Goal: Task Accomplishment & Management: Use online tool/utility

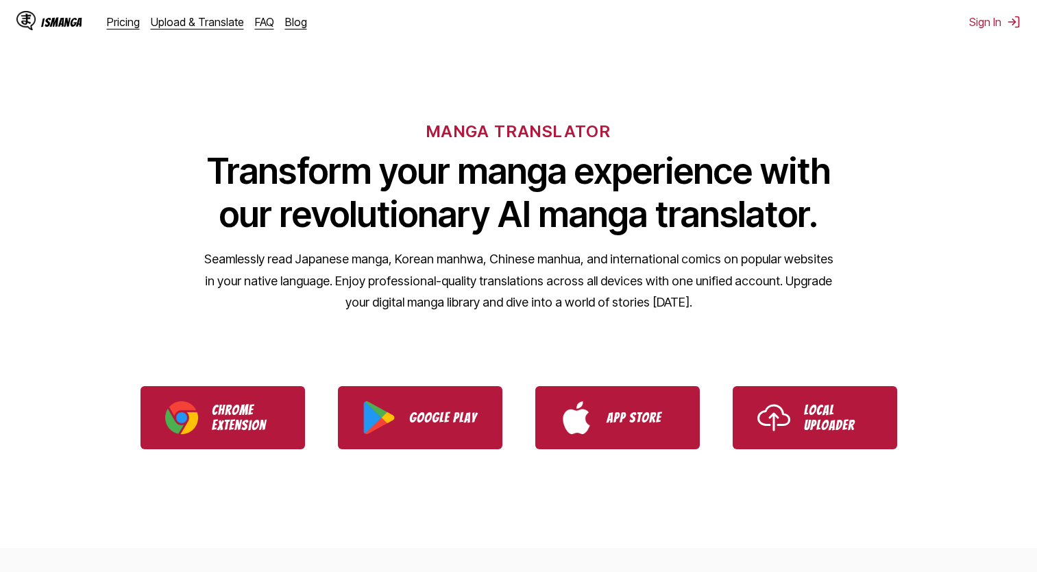
scroll to position [1, 0]
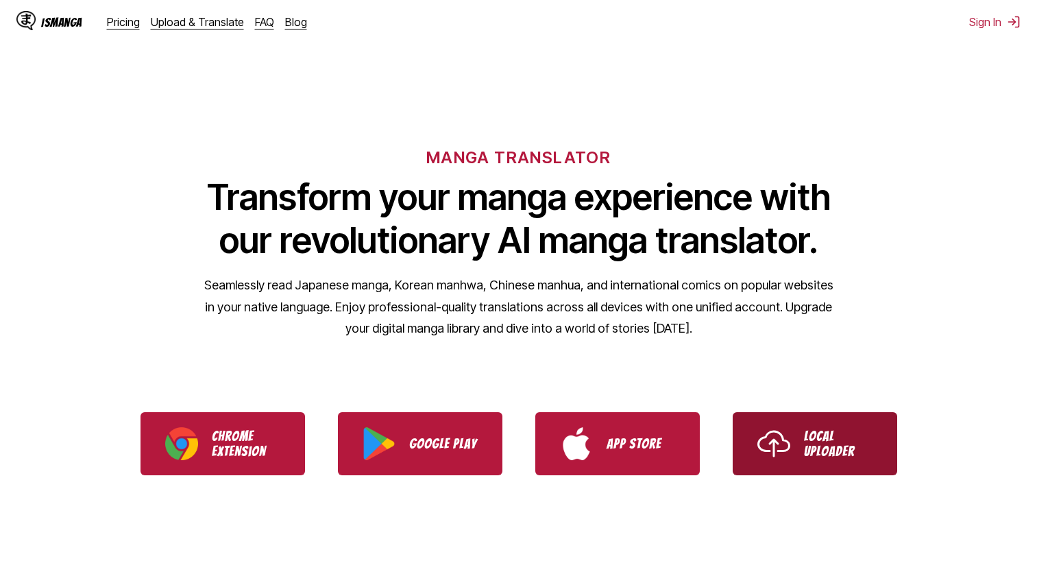
click at [860, 459] on link "Local Uploader" at bounding box center [815, 443] width 165 height 63
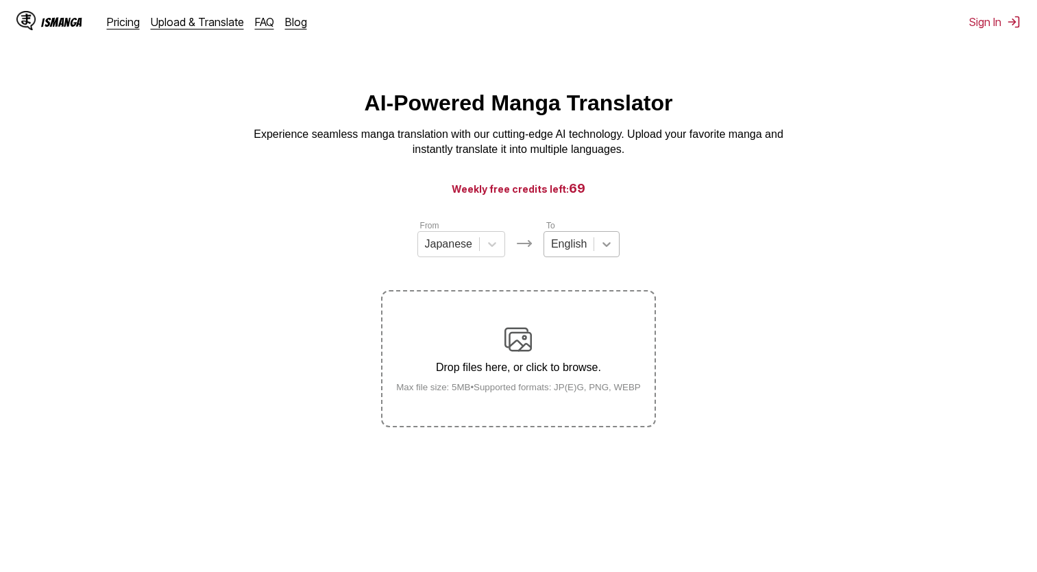
click at [600, 243] on icon at bounding box center [607, 244] width 14 height 14
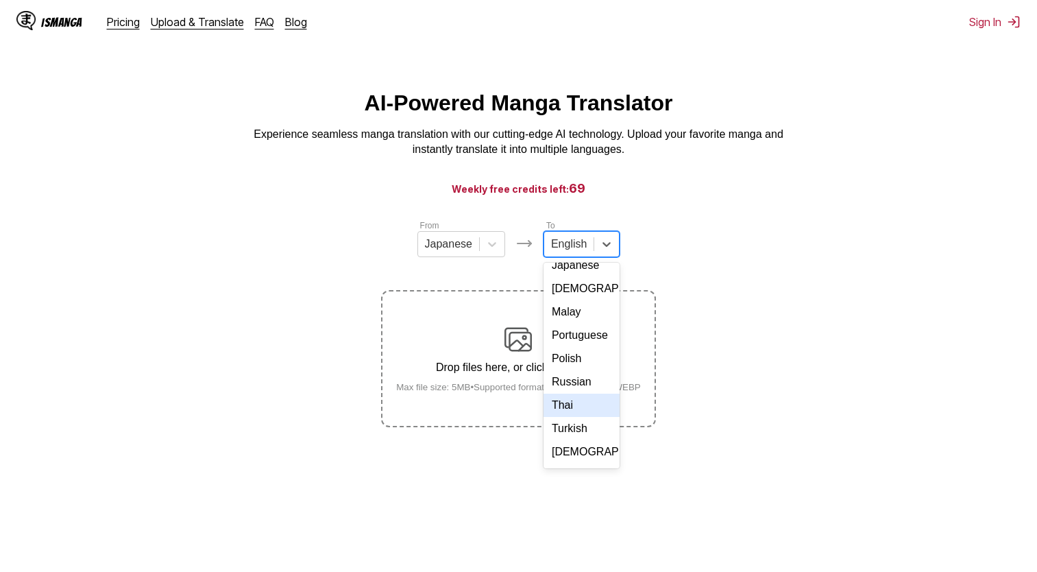
scroll to position [237, 0]
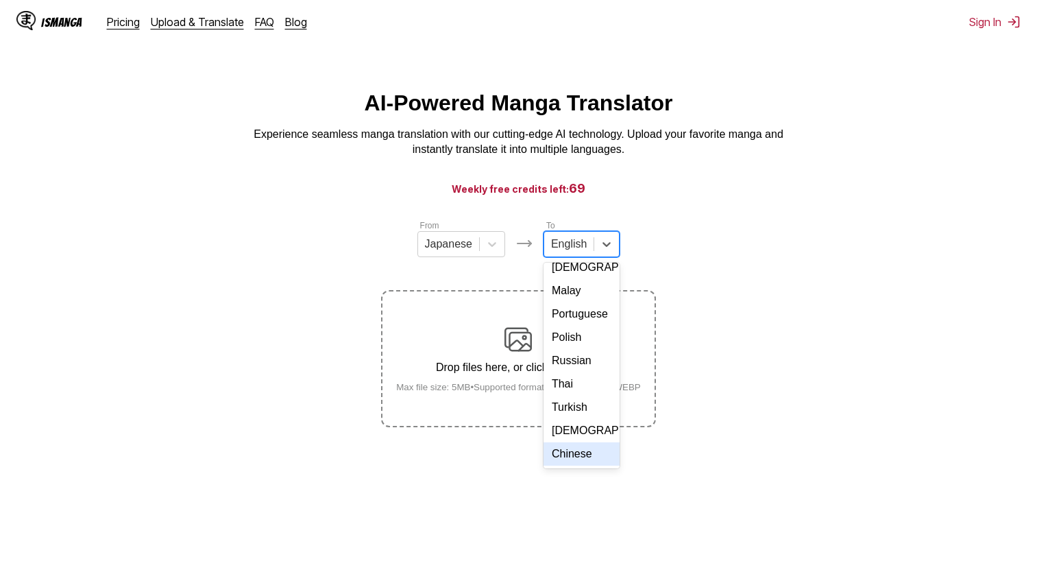
click at [572, 464] on div "Chinese" at bounding box center [582, 453] width 76 height 23
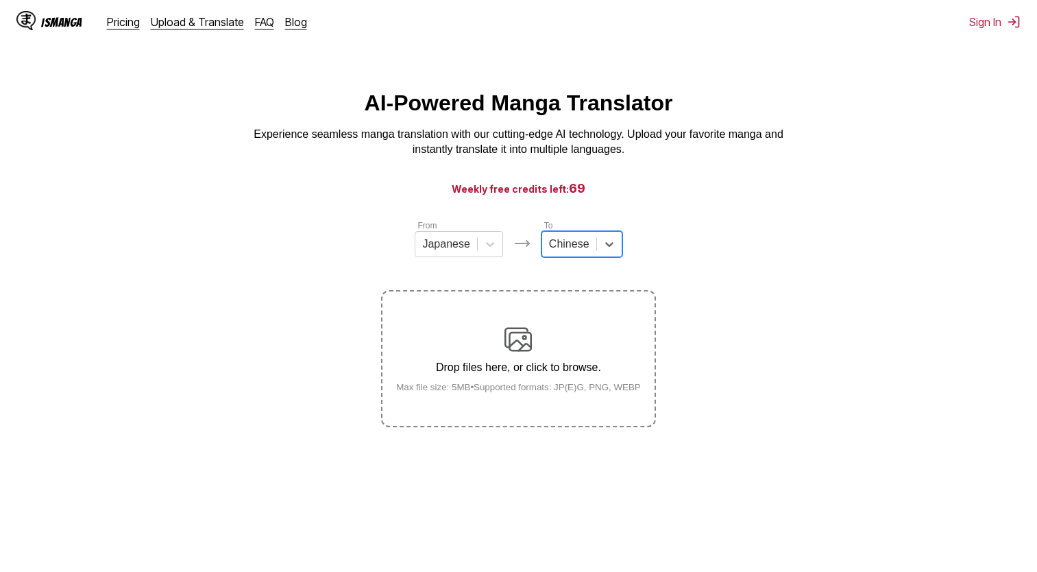
click at [567, 466] on main "AI-Powered Manga Translator Experience seamless manga translation with our cutt…" at bounding box center [518, 347] width 1037 height 515
click at [537, 354] on div "Drop files here, or click to browse. Max file size: 5MB • Supported formats: JP…" at bounding box center [518, 359] width 267 height 67
click at [0, 0] on input "Drop files here, or click to browse. Max file size: 5MB • Supported formats: JP…" at bounding box center [0, 0] width 0 height 0
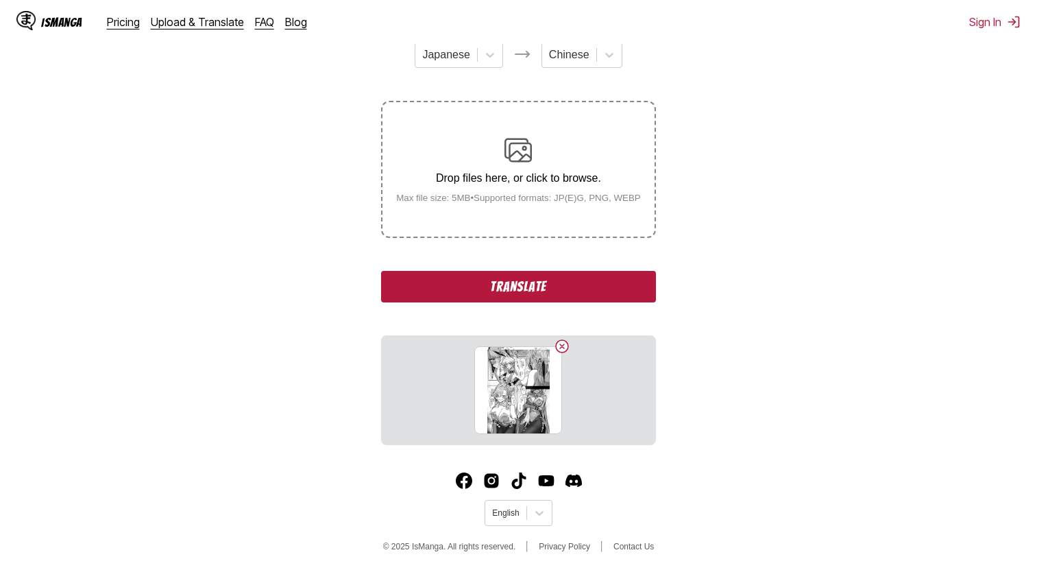
scroll to position [191, 0]
click at [602, 292] on button "Translate" at bounding box center [518, 286] width 274 height 32
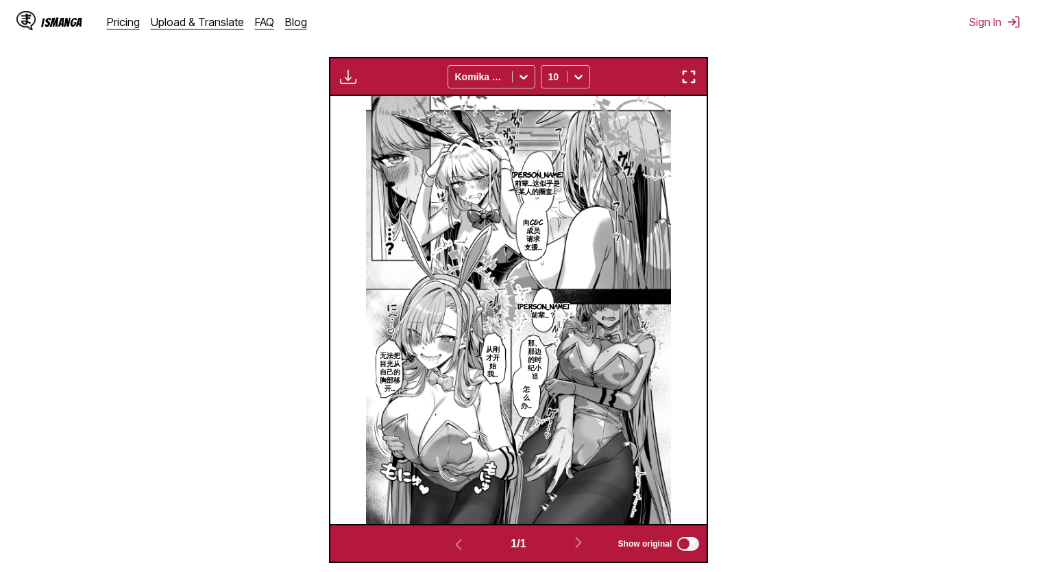
scroll to position [406, 0]
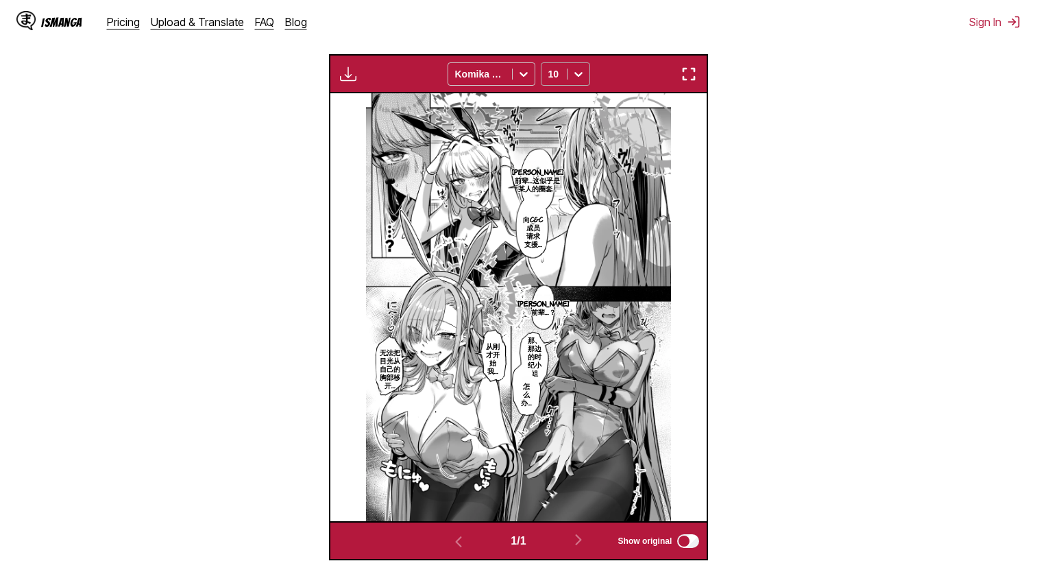
click at [579, 81] on icon at bounding box center [579, 74] width 14 height 14
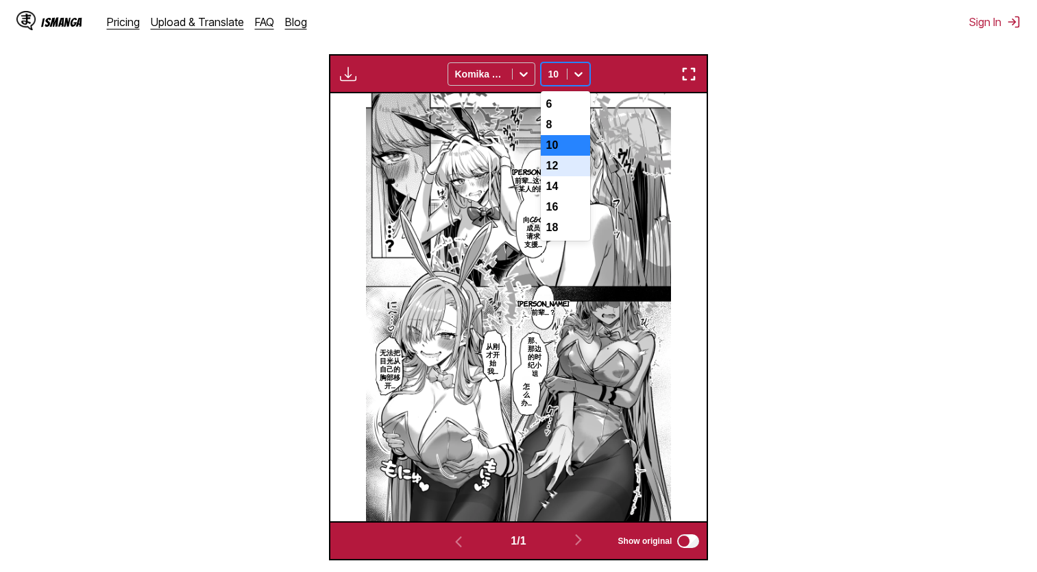
click at [572, 173] on div "12" at bounding box center [565, 166] width 49 height 21
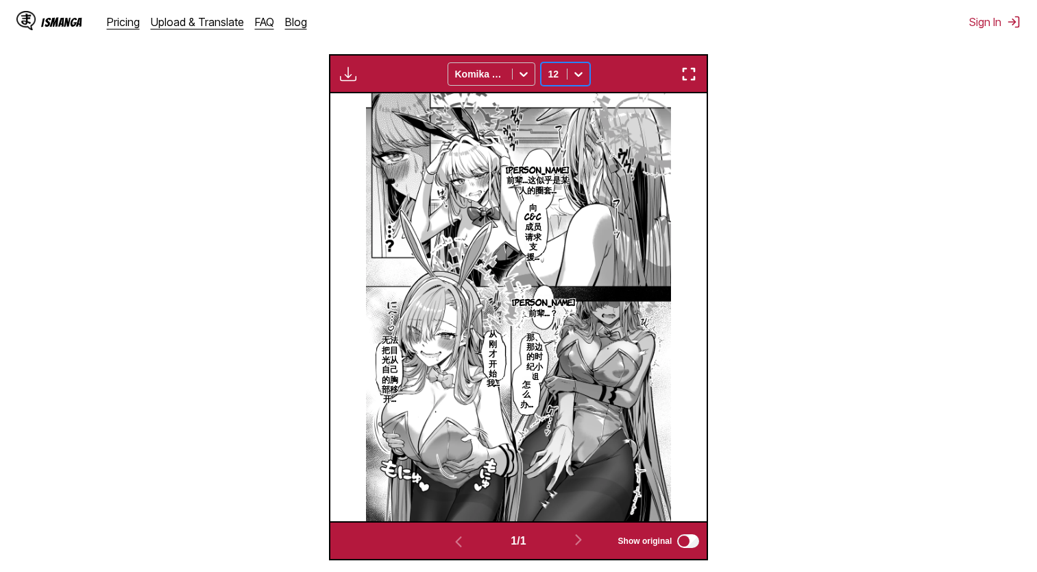
click at [570, 73] on div at bounding box center [579, 74] width 22 height 22
click at [579, 147] on div "10" at bounding box center [565, 145] width 49 height 21
click at [762, 178] on section "From Japanese To Chinese Drop files here, or click to browse. Max file size: 5M…" at bounding box center [518, 186] width 1015 height 747
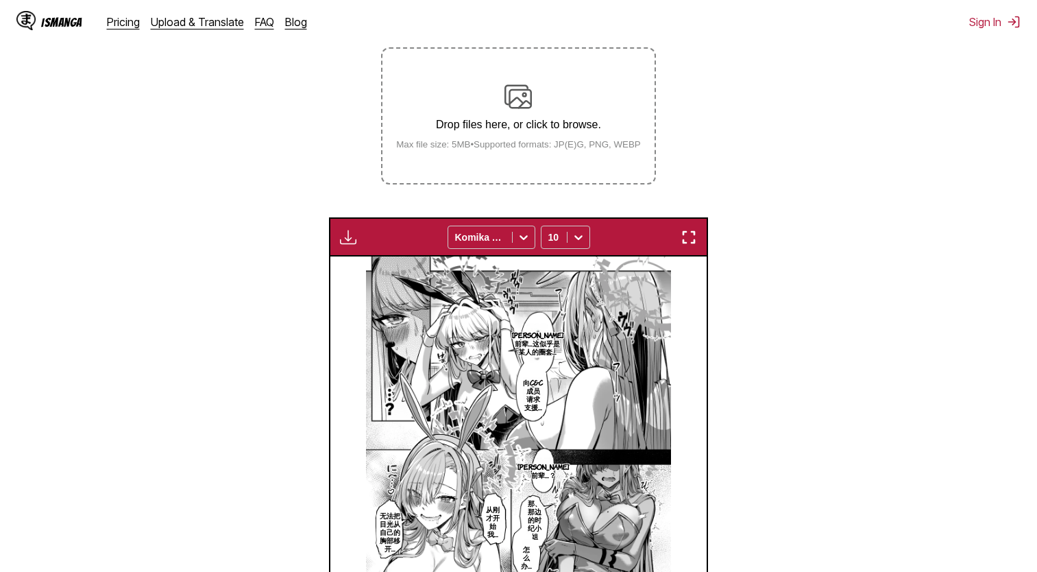
scroll to position [269, 0]
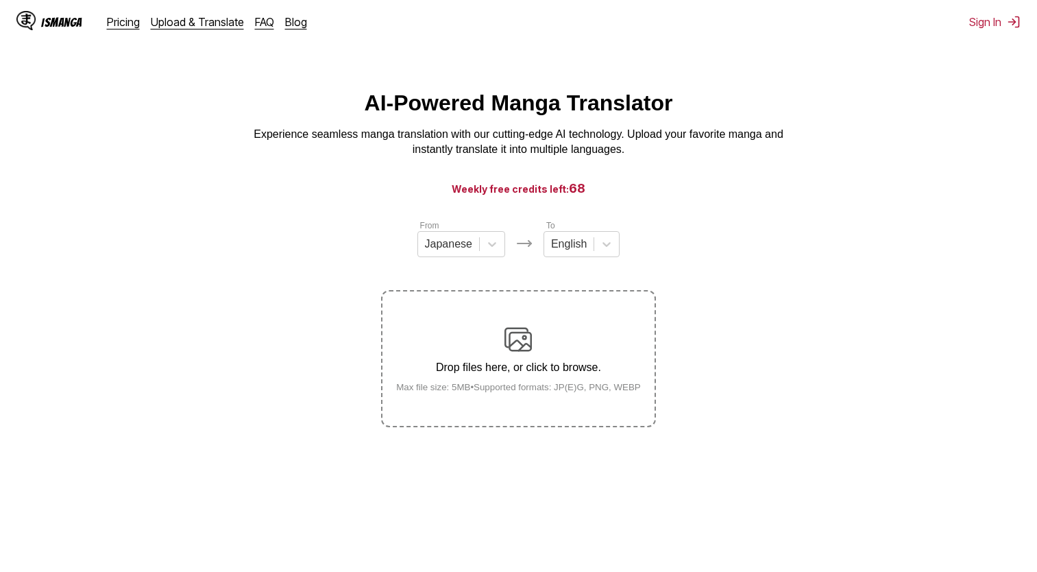
click at [940, 342] on section "From Japanese To English Drop files here, or click to browse. Max file size: 5M…" at bounding box center [518, 323] width 1015 height 208
click at [592, 330] on div "Drop files here, or click to browse. Max file size: 5MB • Supported formats: JP…" at bounding box center [518, 359] width 267 height 67
click at [0, 0] on input "Drop files here, or click to browse. Max file size: 5MB • Supported formats: JP…" at bounding box center [0, 0] width 0 height 0
click at [600, 248] on icon at bounding box center [607, 244] width 14 height 14
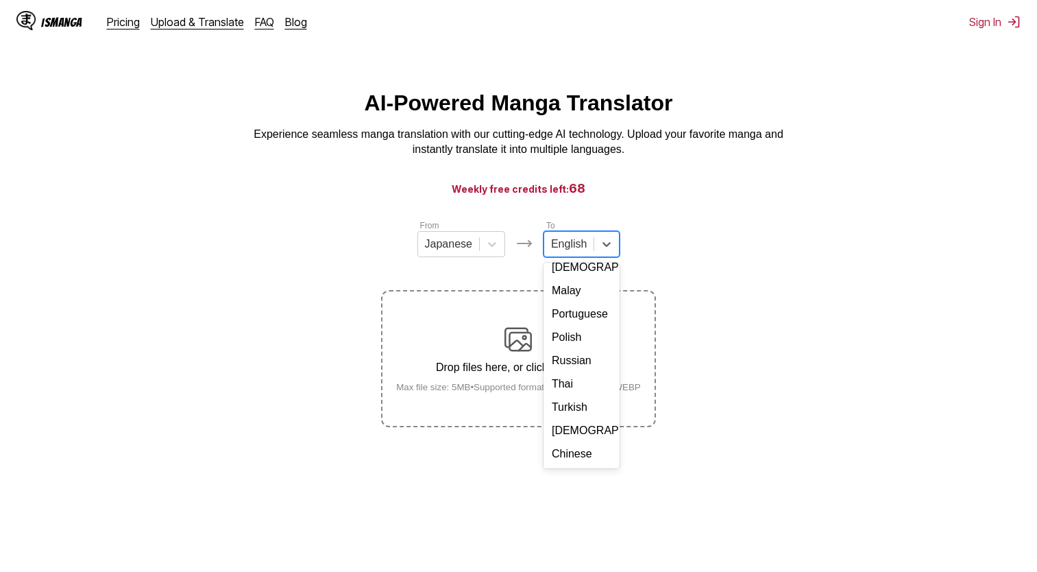
scroll to position [237, 0]
click at [569, 465] on div "Chinese" at bounding box center [582, 453] width 76 height 23
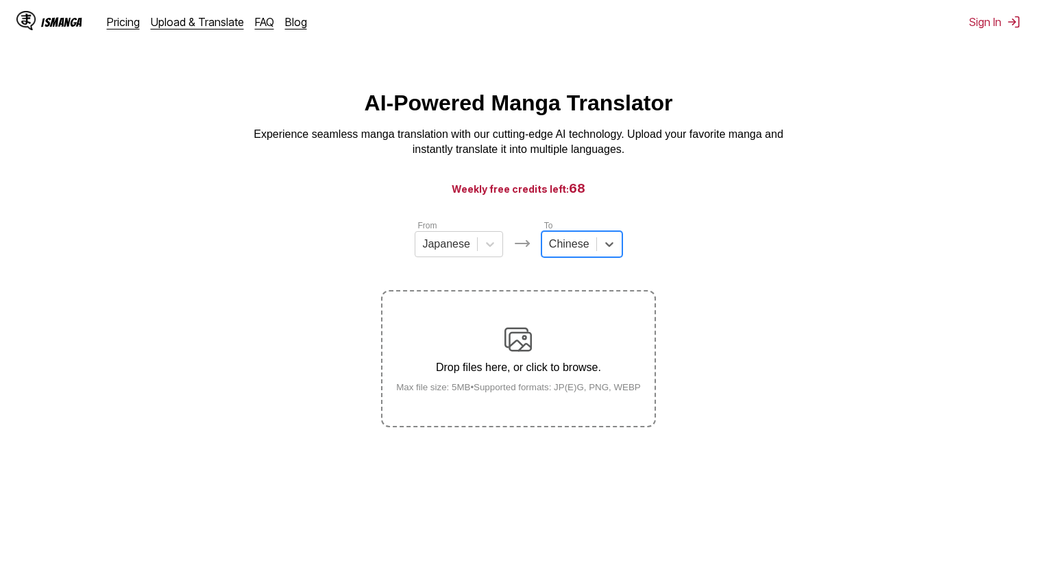
click at [526, 374] on p "Drop files here, or click to browse." at bounding box center [518, 367] width 267 height 12
click at [0, 0] on input "Drop files here, or click to browse. Max file size: 5MB • Supported formats: JP…" at bounding box center [0, 0] width 0 height 0
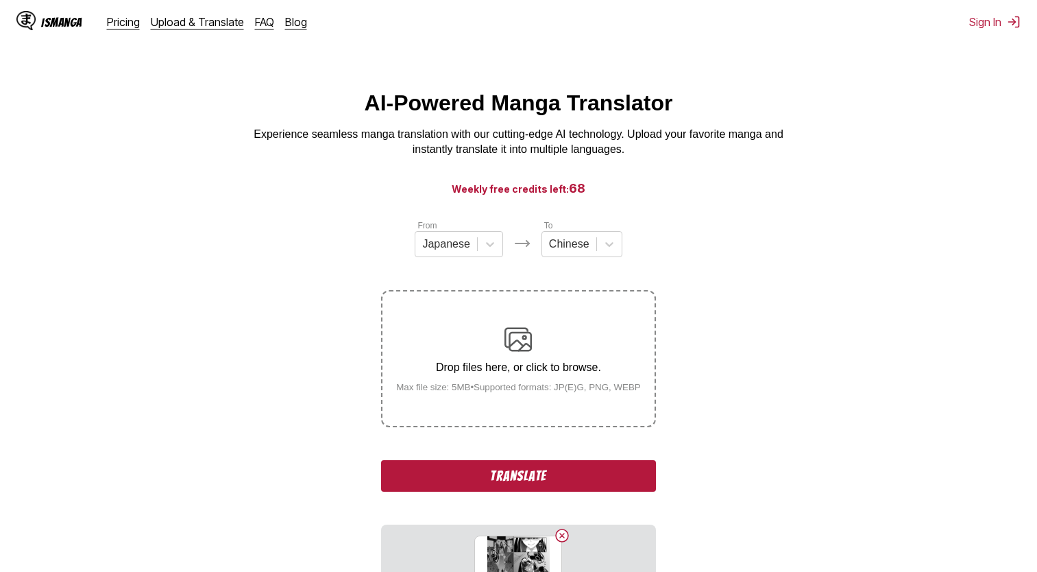
scroll to position [137, 0]
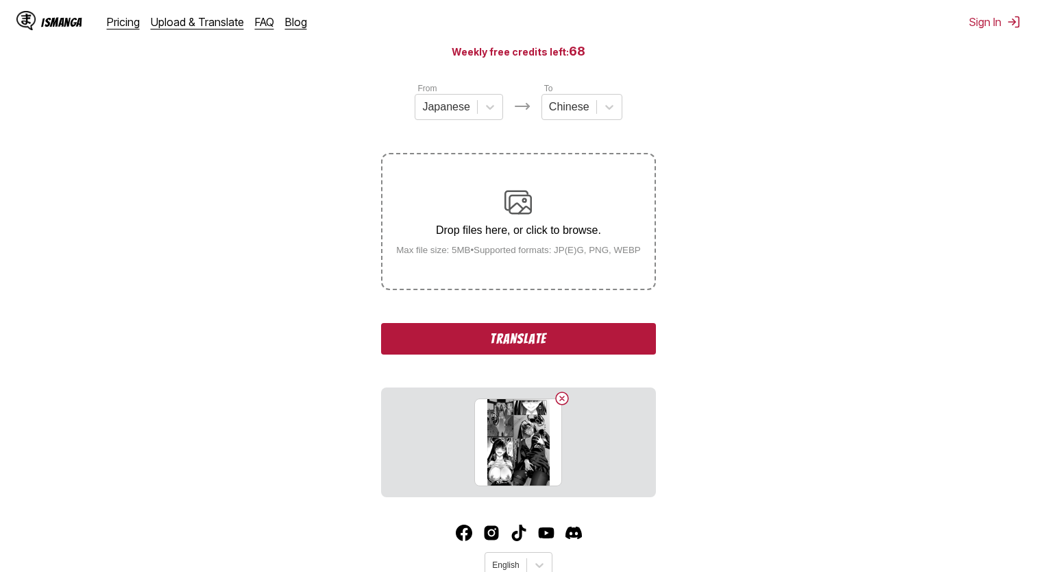
click at [594, 331] on button "Translate" at bounding box center [518, 339] width 274 height 32
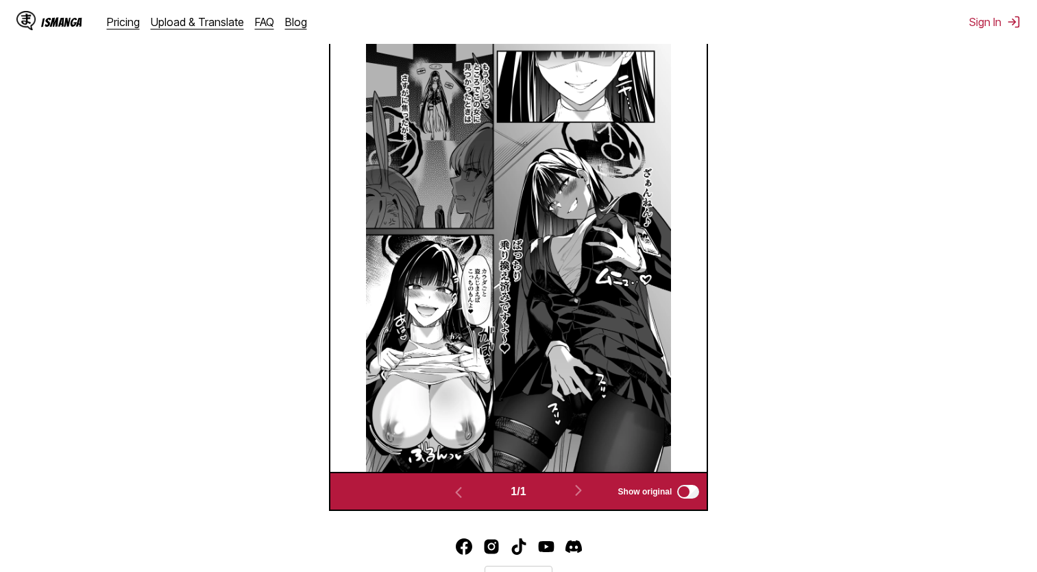
scroll to position [524, 0]
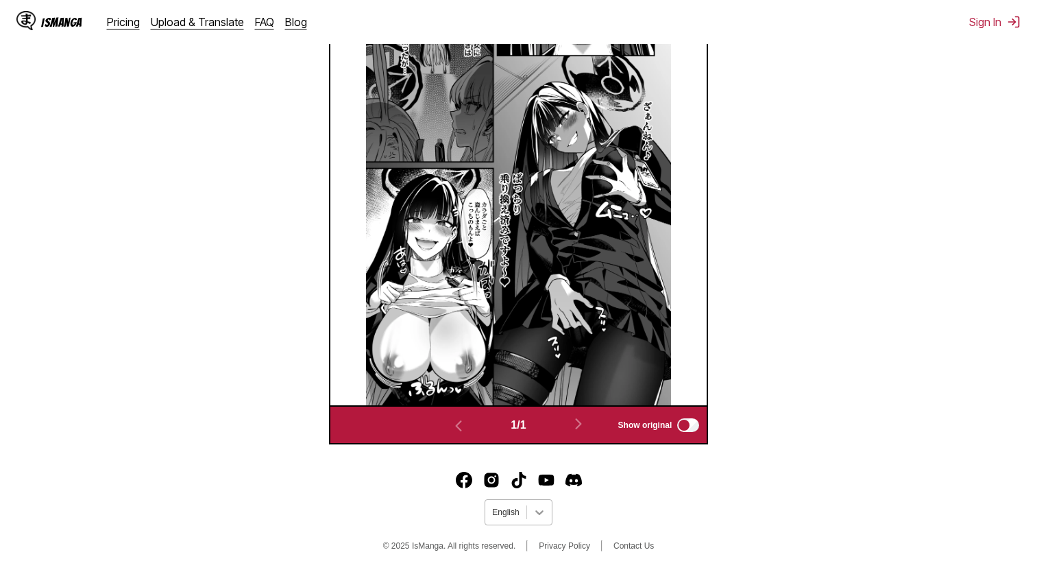
click at [537, 505] on icon at bounding box center [540, 512] width 14 height 14
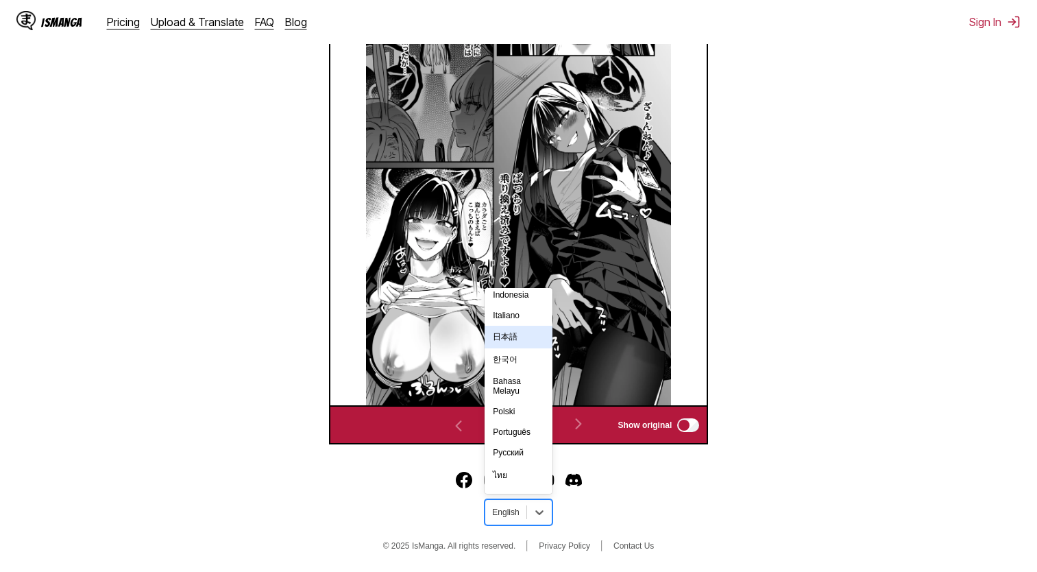
scroll to position [241, 0]
click at [524, 457] on div "中文(简体)" at bounding box center [518, 457] width 67 height 23
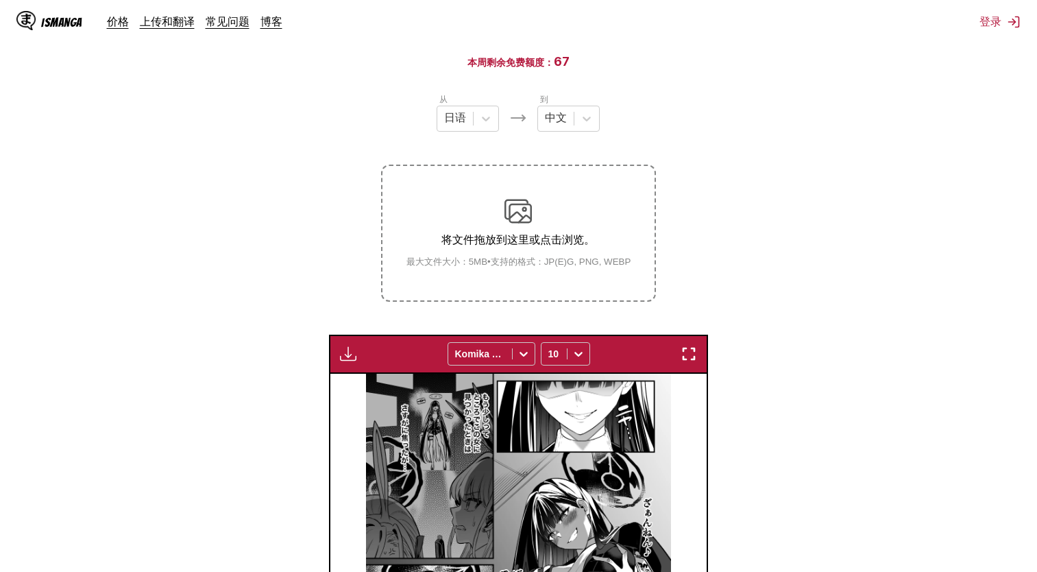
scroll to position [99, 0]
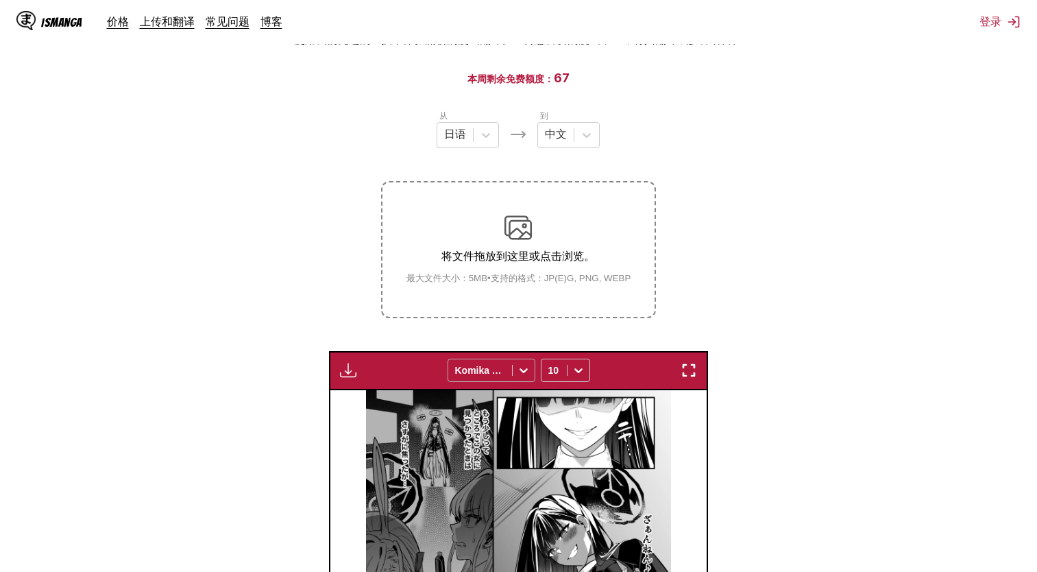
click at [511, 370] on div "Komika Axis" at bounding box center [480, 370] width 64 height 19
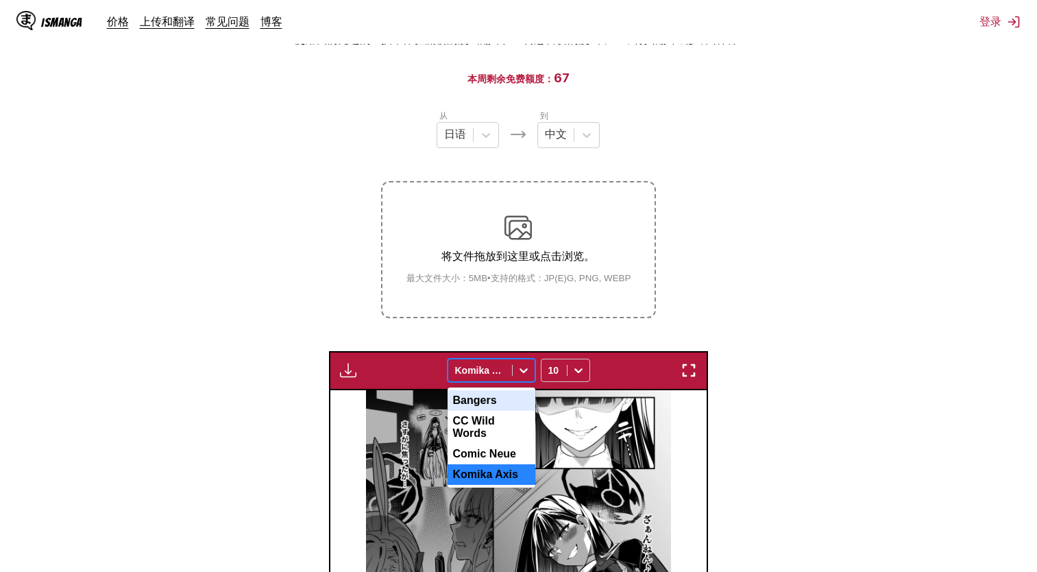
click at [512, 403] on div "Bangers" at bounding box center [492, 400] width 88 height 21
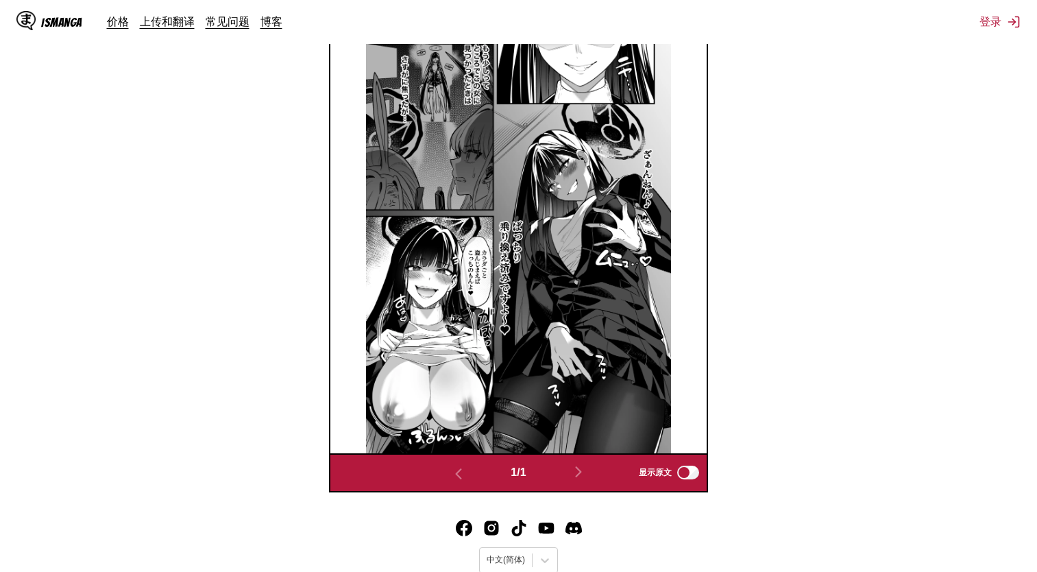
scroll to position [237, 0]
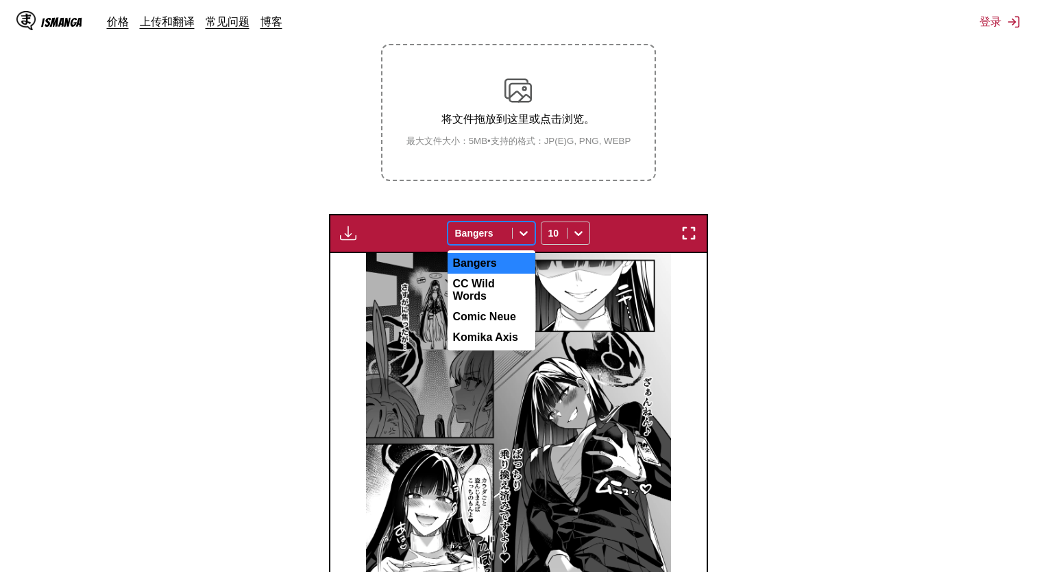
click at [524, 232] on icon at bounding box center [524, 234] width 8 height 5
click at [505, 306] on div "Comic Neue" at bounding box center [492, 316] width 88 height 21
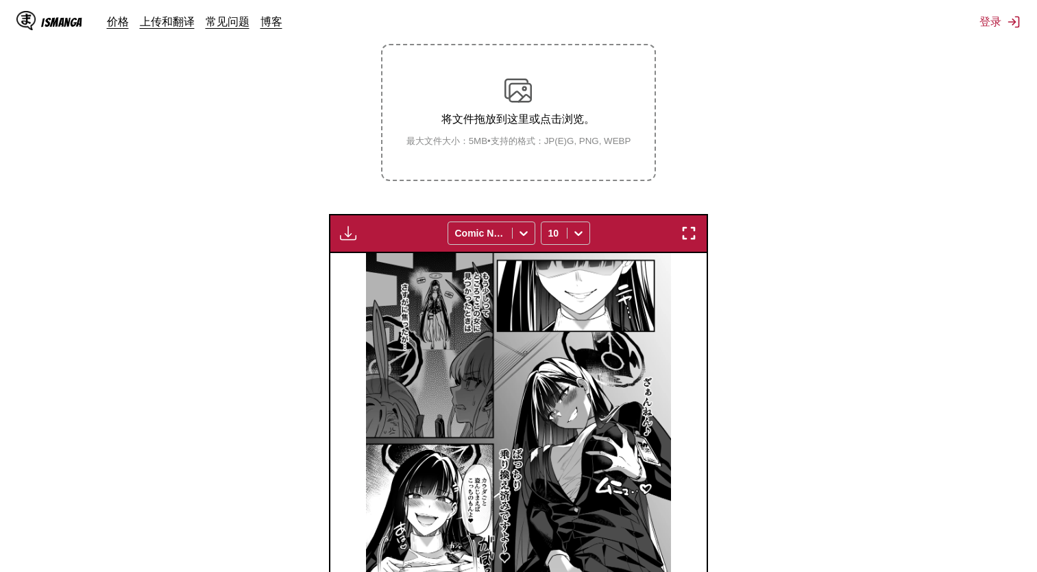
click at [800, 283] on section "从 日语 到 中文 将文件拖放到这里或点击浏览。 最大文件大小：5MB • 支持的格式：JP(E)G, PNG, WEBP 仅适用于高级用户 Comic Ne…" at bounding box center [518, 346] width 1015 height 748
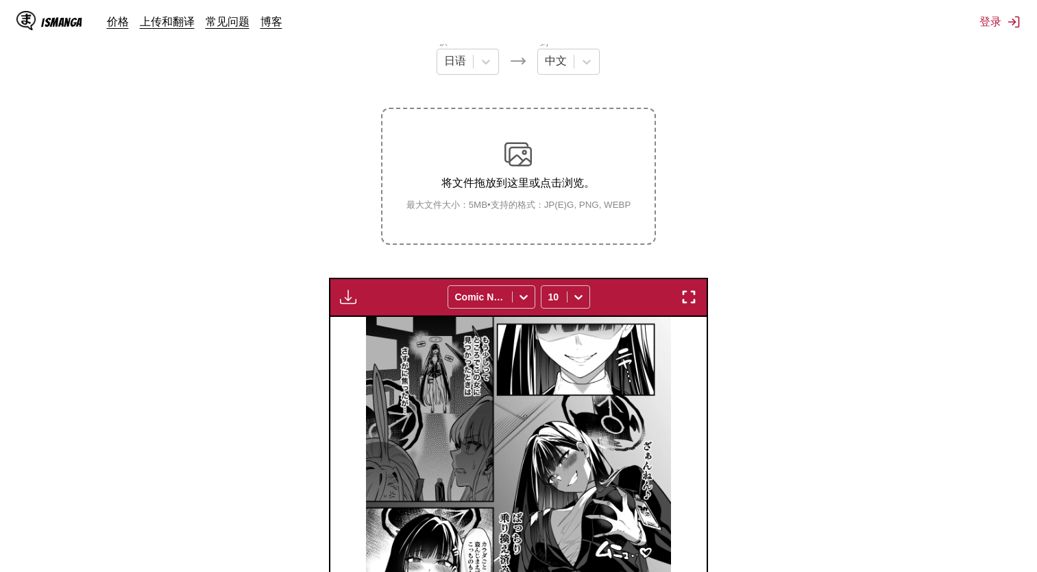
scroll to position [31, 0]
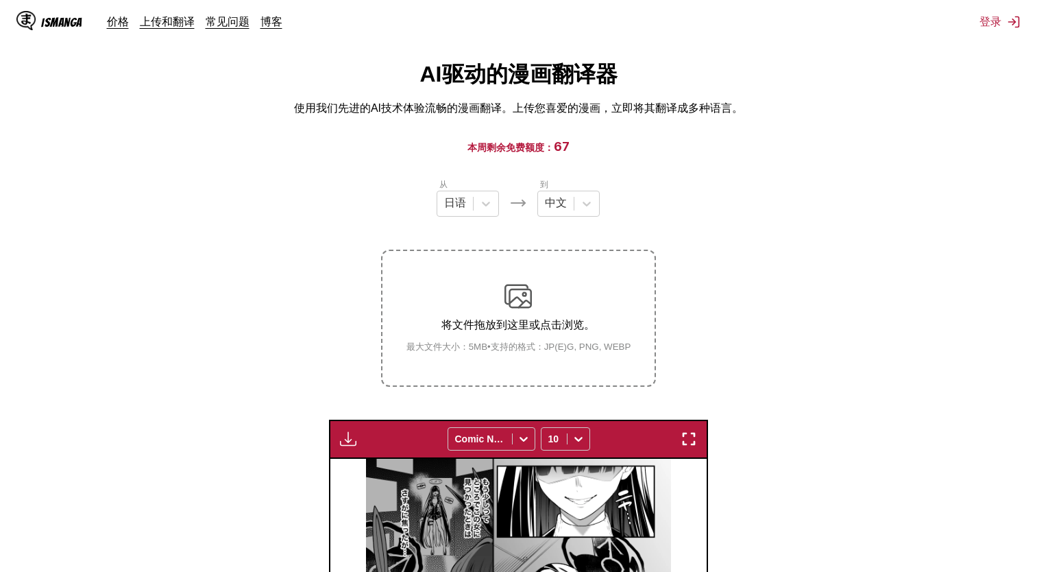
click at [528, 298] on img at bounding box center [518, 295] width 27 height 27
click at [0, 0] on input "将文件拖放到这里或点击浏览。 最大文件大小：5MB • 支持的格式：JP(E)G, PNG, WEBP" at bounding box center [0, 0] width 0 height 0
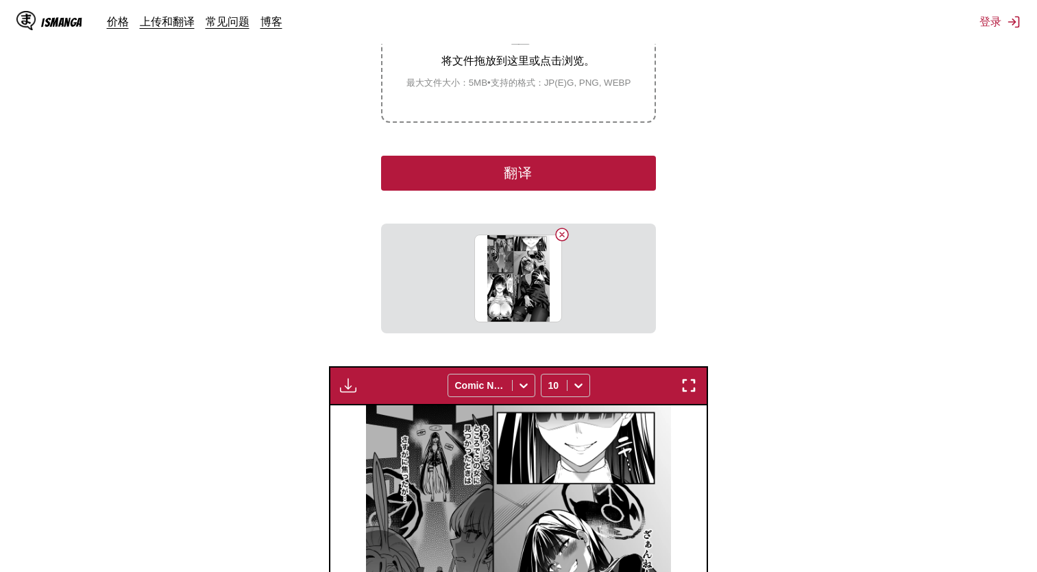
scroll to position [305, 0]
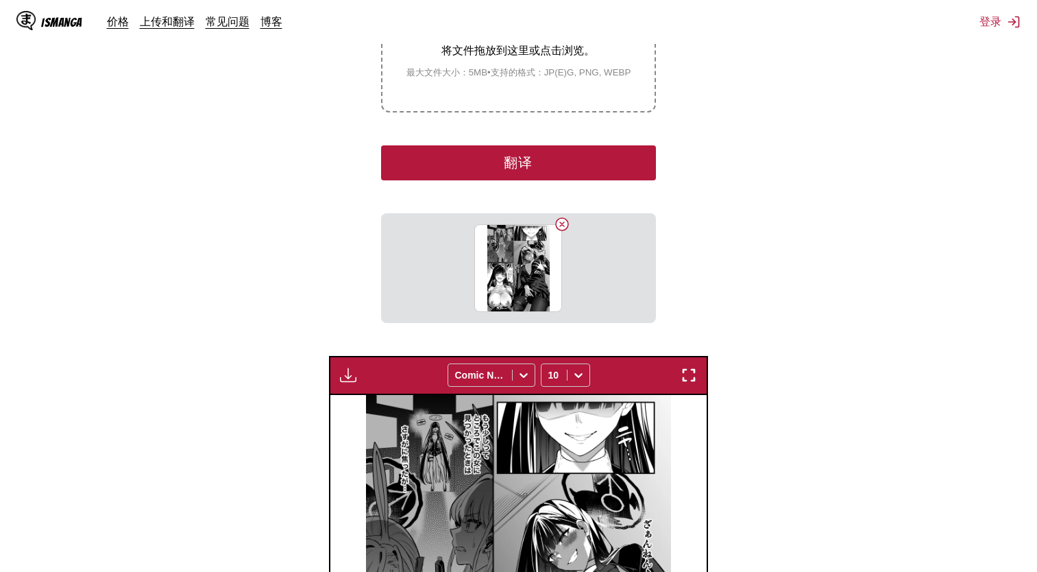
click at [590, 162] on button "翻译" at bounding box center [518, 162] width 274 height 35
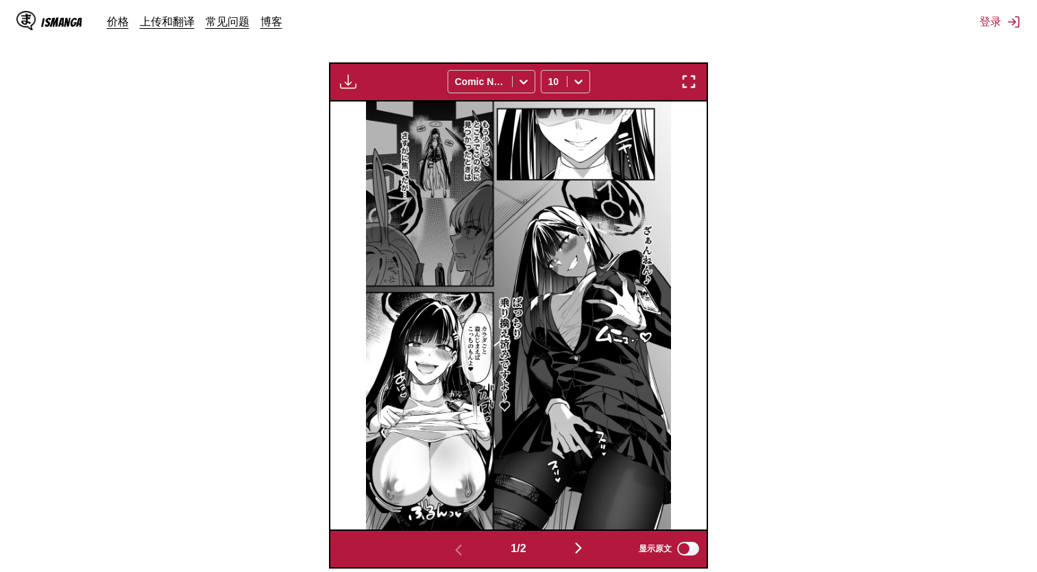
scroll to position [511, 0]
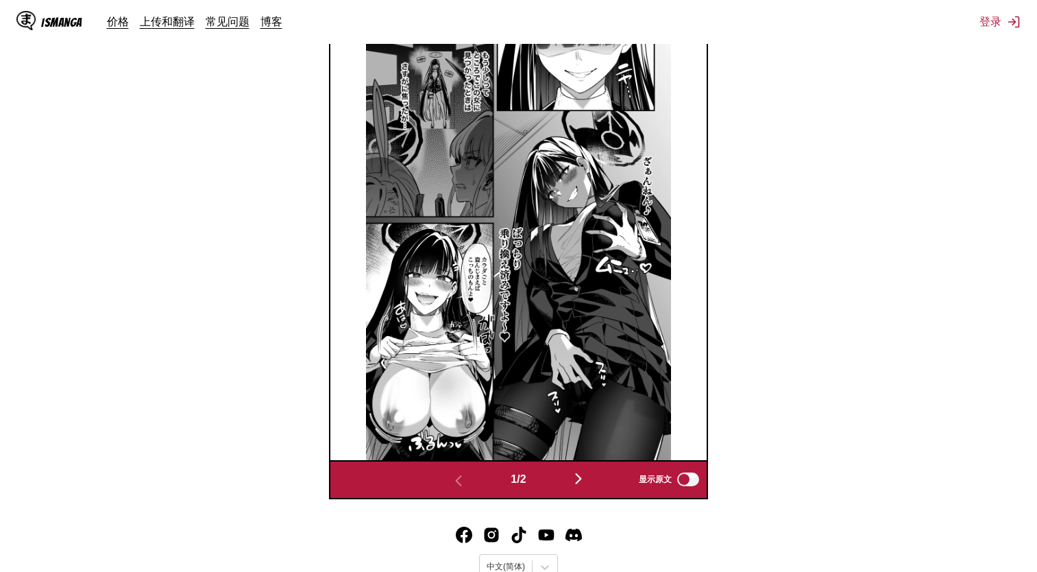
click at [591, 473] on button "button" at bounding box center [579, 480] width 82 height 20
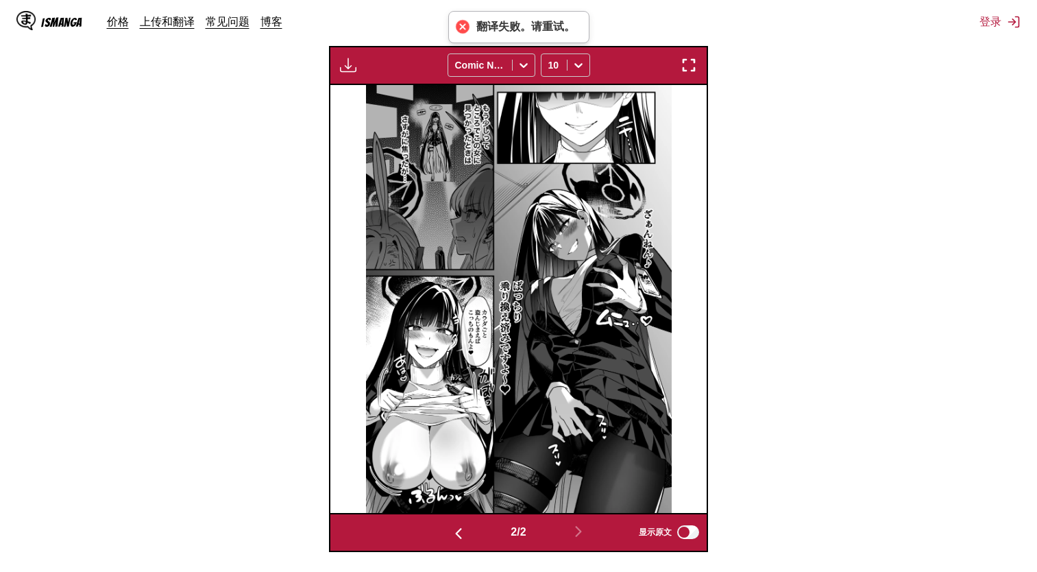
scroll to position [411, 0]
